Goal: Task Accomplishment & Management: Use online tool/utility

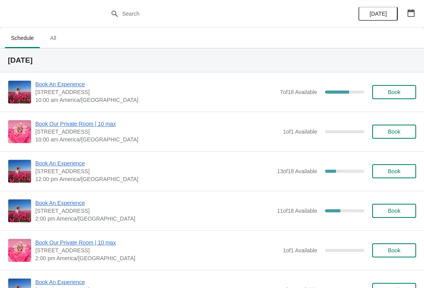
click at [76, 82] on span "Book An Experience" at bounding box center [155, 84] width 240 height 8
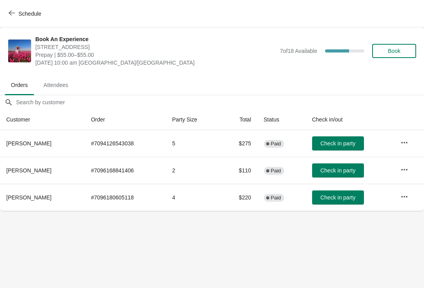
click at [347, 193] on button "Check in party" at bounding box center [338, 198] width 52 height 14
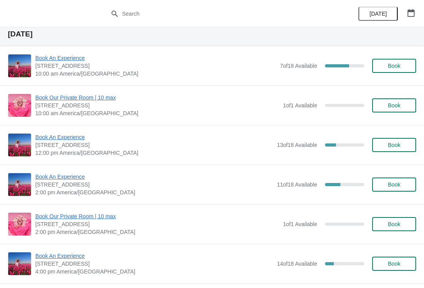
scroll to position [26, 0]
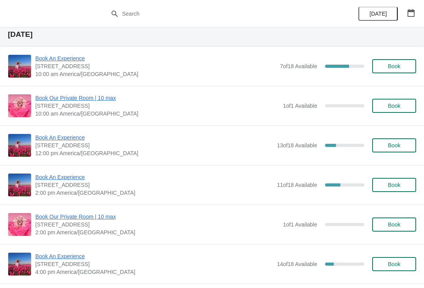
click at [67, 60] on span "Book An Experience" at bounding box center [155, 59] width 240 height 8
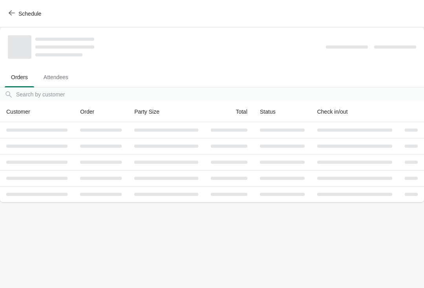
scroll to position [0, 0]
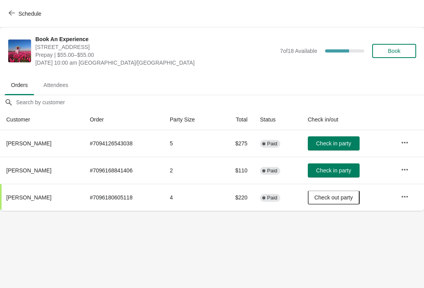
click at [343, 141] on span "Check in party" at bounding box center [333, 143] width 35 height 6
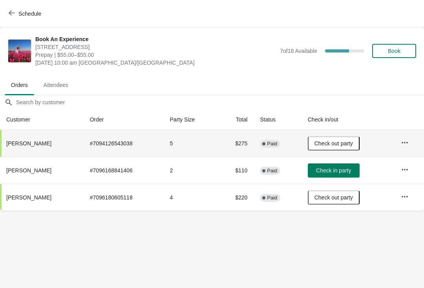
click at [15, 13] on icon "button" at bounding box center [12, 13] width 6 height 6
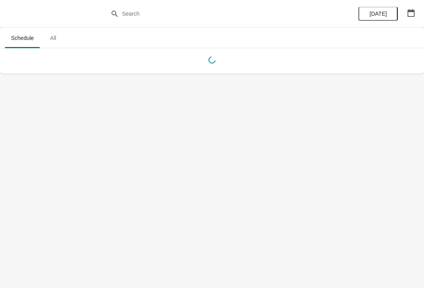
click at [407, 11] on icon "button" at bounding box center [410, 13] width 7 height 8
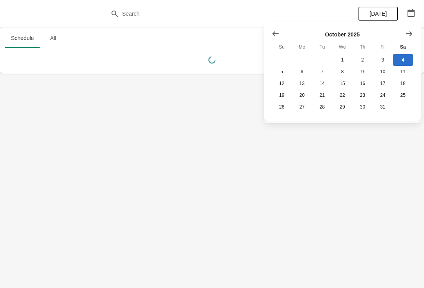
click at [279, 35] on icon "Show previous month, September 2025" at bounding box center [275, 34] width 8 height 8
click at [281, 110] on button "28" at bounding box center [281, 107] width 20 height 12
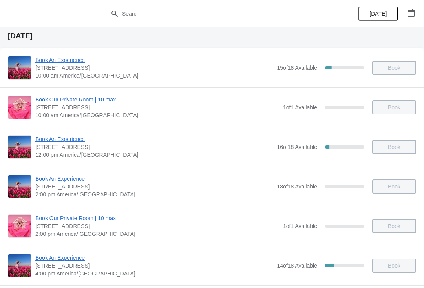
scroll to position [22, 0]
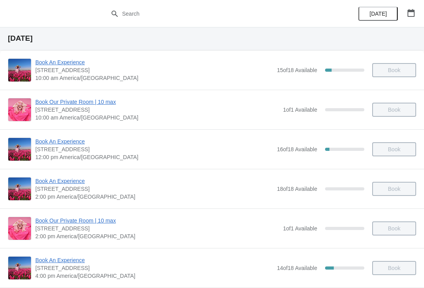
click at [64, 59] on span "Book An Experience" at bounding box center [153, 62] width 237 height 8
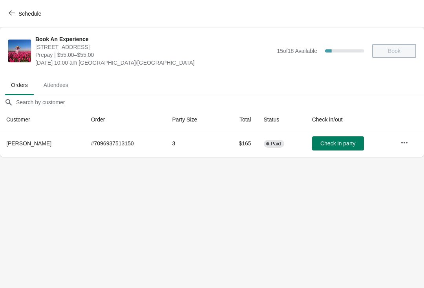
click at [402, 140] on icon "button" at bounding box center [404, 143] width 8 height 8
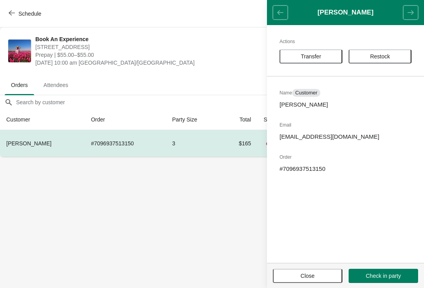
click at [312, 59] on span "Transfer" at bounding box center [310, 56] width 20 height 6
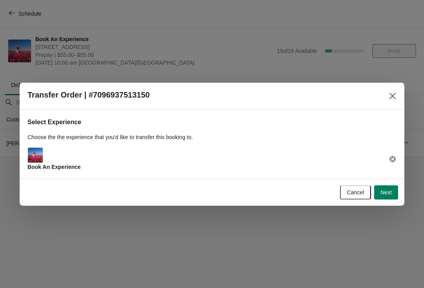
click at [391, 194] on span "Next" at bounding box center [385, 192] width 11 height 6
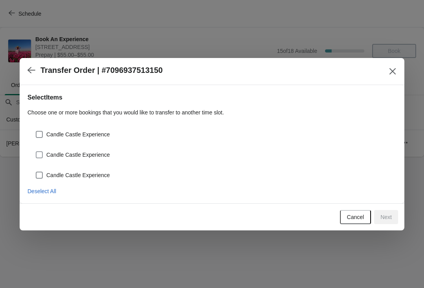
click at [81, 173] on span "Candle Castle Experience" at bounding box center [78, 175] width 64 height 8
click at [36, 172] on input "Candle Castle Experience" at bounding box center [36, 172] width 0 height 0
checkbox input "true"
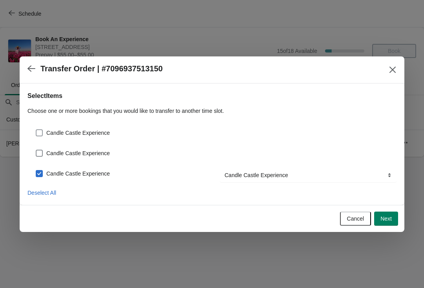
click at [85, 133] on span "Candle Castle Experience" at bounding box center [78, 133] width 64 height 8
click at [36, 130] on input "Candle Castle Experience" at bounding box center [36, 129] width 0 height 0
checkbox input "true"
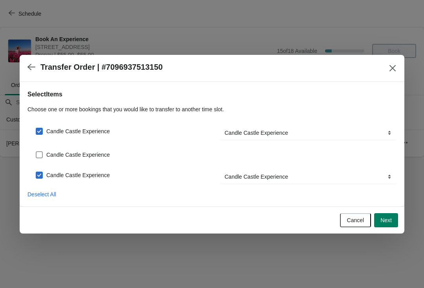
click at [78, 156] on span "Candle Castle Experience" at bounding box center [78, 155] width 64 height 8
click at [36, 152] on input "Candle Castle Experience" at bounding box center [36, 151] width 0 height 0
checkbox input "true"
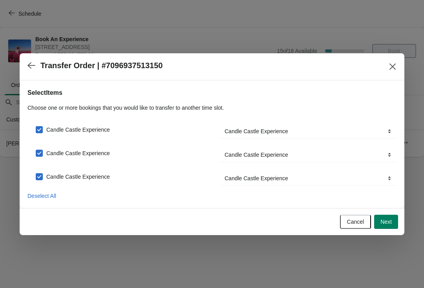
click at [392, 218] on button "Next" at bounding box center [386, 222] width 24 height 14
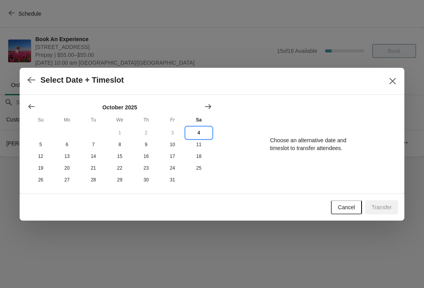
click at [195, 129] on button "4" at bounding box center [198, 133] width 26 height 12
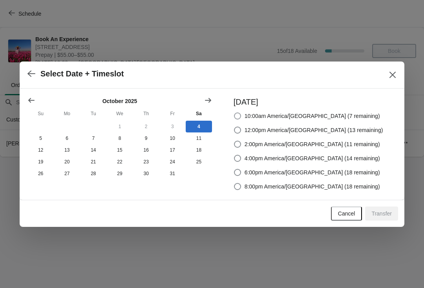
click at [241, 114] on span at bounding box center [237, 116] width 7 height 7
click at [234, 113] on input "10:00am America/[GEOGRAPHIC_DATA] (7 remaining)" at bounding box center [234, 113] width 0 height 0
radio input "true"
click at [380, 208] on button "Transfer" at bounding box center [381, 214] width 33 height 14
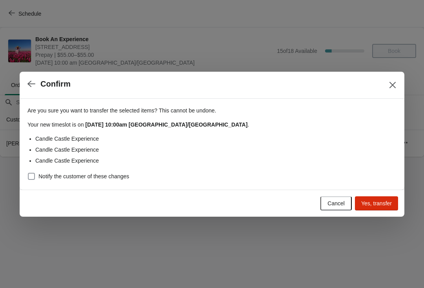
click at [82, 180] on label "Notify the customer of these changes" at bounding box center [78, 176] width 102 height 11
click at [28, 173] on input "Notify the customer of these changes" at bounding box center [28, 173] width 0 height 0
checkbox input "true"
click at [389, 218] on div at bounding box center [212, 144] width 424 height 288
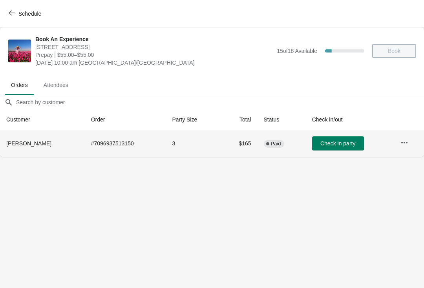
click at [402, 141] on icon "button" at bounding box center [404, 143] width 8 height 8
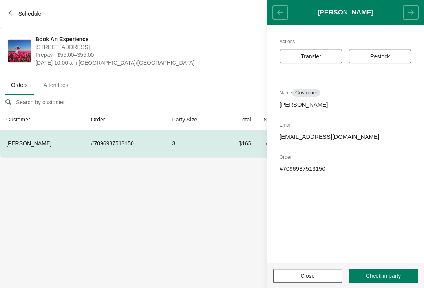
click at [320, 51] on button "Transfer" at bounding box center [310, 56] width 63 height 14
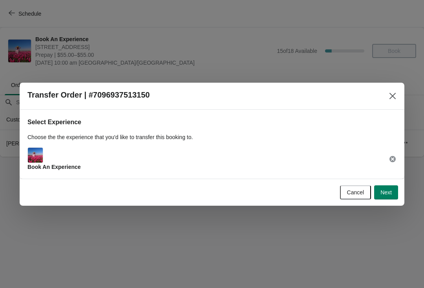
click at [385, 194] on span "Next" at bounding box center [385, 192] width 11 height 6
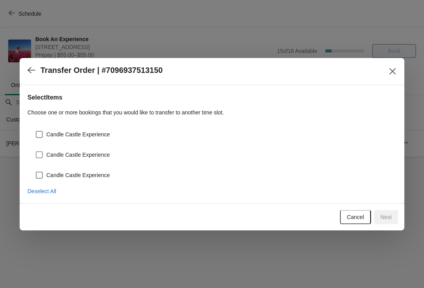
click at [85, 178] on span "Candle Castle Experience" at bounding box center [78, 175] width 64 height 8
click at [36, 172] on input "Candle Castle Experience" at bounding box center [36, 172] width 0 height 0
checkbox input "true"
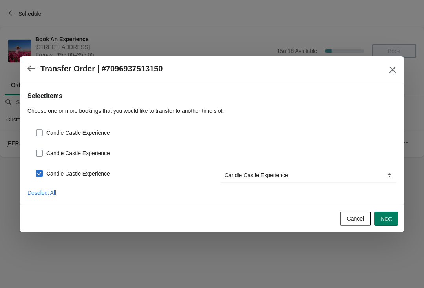
click at [91, 131] on span "Candle Castle Experience" at bounding box center [78, 133] width 64 height 8
click at [36, 130] on input "Candle Castle Experience" at bounding box center [36, 129] width 0 height 0
checkbox input "true"
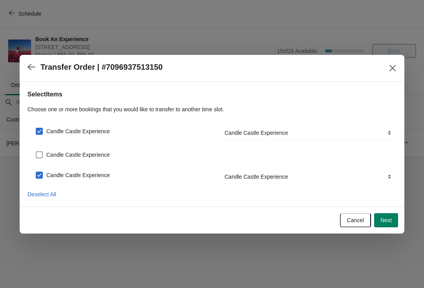
click at [82, 156] on span "Candle Castle Experience" at bounding box center [78, 155] width 64 height 8
click at [36, 152] on input "Candle Castle Experience" at bounding box center [36, 151] width 0 height 0
checkbox input "true"
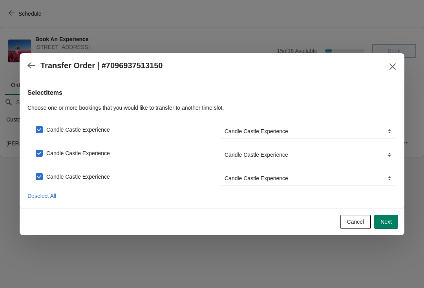
click at [388, 228] on button "Next" at bounding box center [386, 222] width 24 height 14
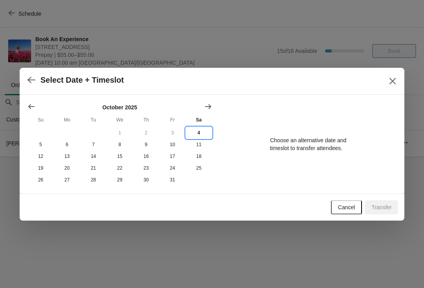
click at [198, 131] on button "4" at bounding box center [198, 133] width 26 height 12
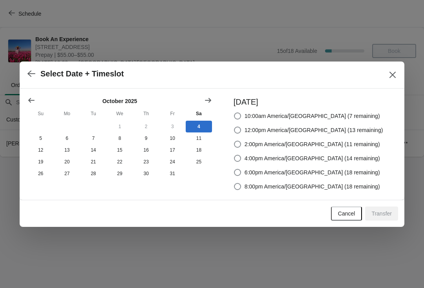
click at [346, 107] on div "[DATE] 10:00am America/[GEOGRAPHIC_DATA] (7 remaining) 12:00pm [GEOGRAPHIC_DATA…" at bounding box center [307, 142] width 149 height 99
click at [347, 114] on span "10:00am America/[GEOGRAPHIC_DATA] (7 remaining)" at bounding box center [311, 116] width 135 height 8
click at [234, 113] on input "10:00am America/[GEOGRAPHIC_DATA] (7 remaining)" at bounding box center [234, 113] width 0 height 0
radio input "true"
click at [382, 211] on span "Transfer" at bounding box center [381, 214] width 20 height 6
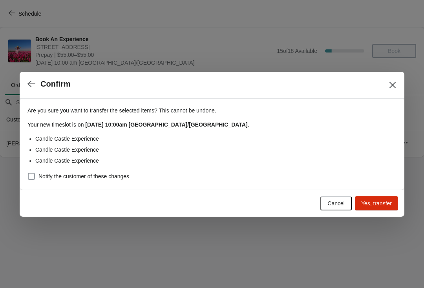
click at [102, 175] on span "Notify the customer of these changes" at bounding box center [83, 177] width 91 height 8
click at [28, 173] on input "Notify the customer of these changes" at bounding box center [28, 173] width 0 height 0
checkbox input "true"
click at [384, 204] on span "Yes, transfer" at bounding box center [376, 203] width 31 height 6
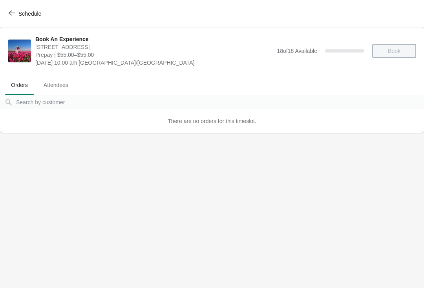
click at [22, 15] on span "Schedule" at bounding box center [29, 14] width 23 height 6
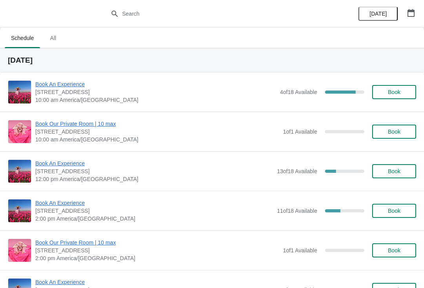
click at [57, 84] on span "Book An Experience" at bounding box center [155, 84] width 240 height 8
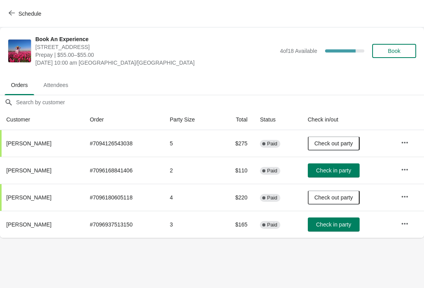
click at [340, 226] on span "Check in party" at bounding box center [333, 225] width 35 height 6
